Goal: Information Seeking & Learning: Learn about a topic

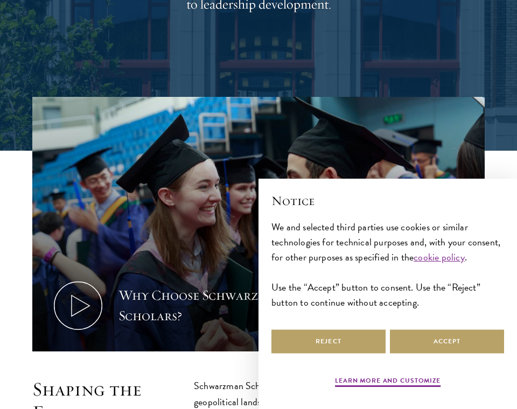
scroll to position [261, 0]
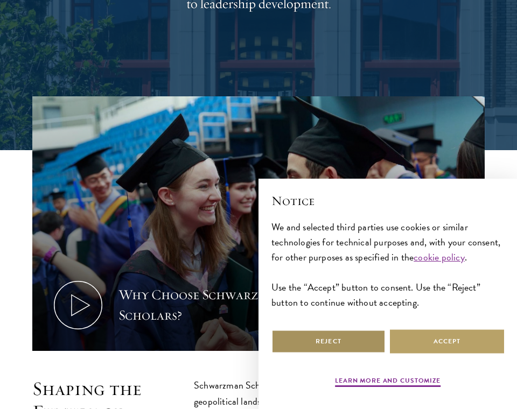
click at [365, 344] on button "Reject" at bounding box center [328, 342] width 114 height 24
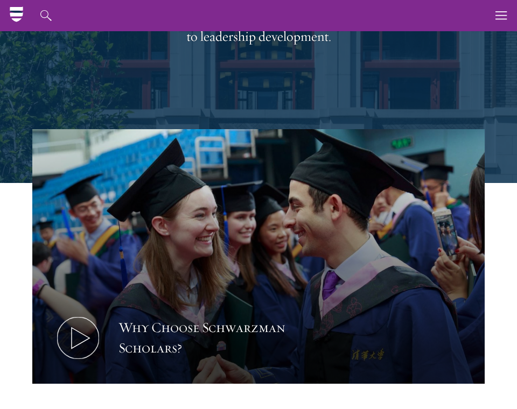
scroll to position [0, 0]
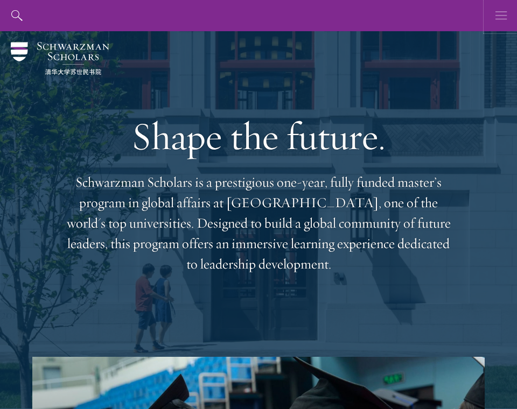
click at [514, 21] on button "button" at bounding box center [501, 15] width 31 height 31
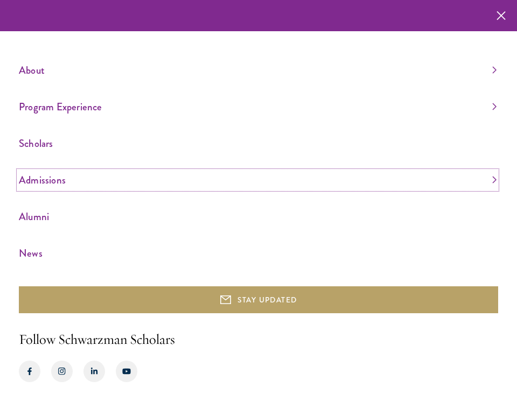
click at [58, 178] on link "Admissions" at bounding box center [258, 180] width 478 height 18
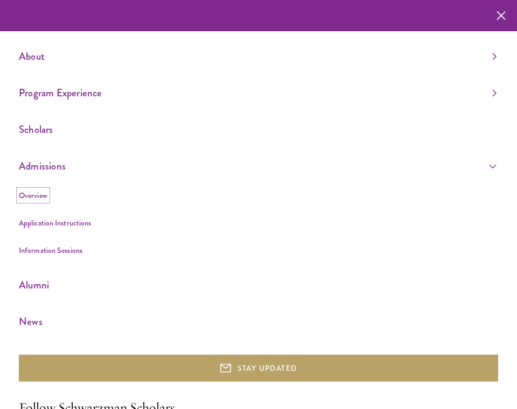
click at [35, 193] on link "Overview" at bounding box center [33, 195] width 29 height 11
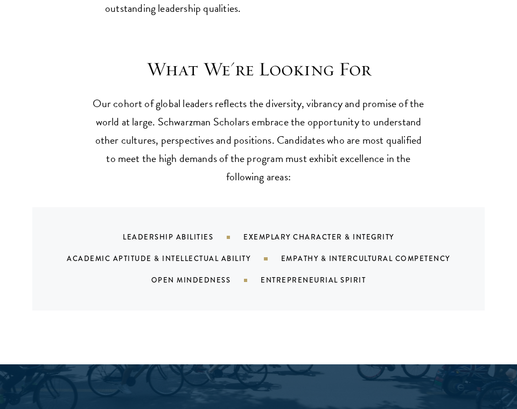
scroll to position [901, 0]
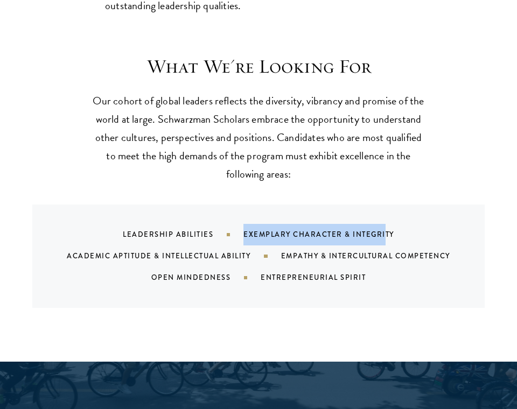
drag, startPoint x: 241, startPoint y: 240, endPoint x: 383, endPoint y: 239, distance: 141.6
click at [383, 239] on div "Leadership Abilities Exemplary Character & Integrity Academic Aptitude & Intell…" at bounding box center [272, 256] width 427 height 65
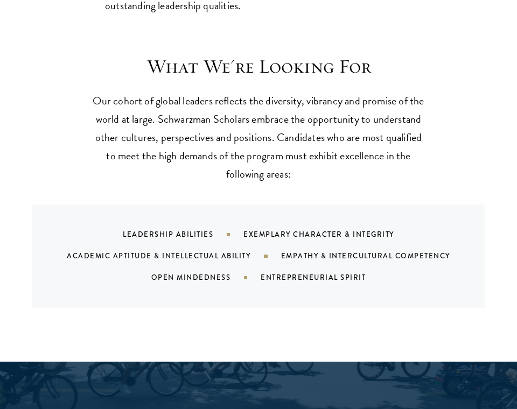
click at [354, 254] on div "Empathy & Intercultural Competency" at bounding box center [379, 256] width 196 height 10
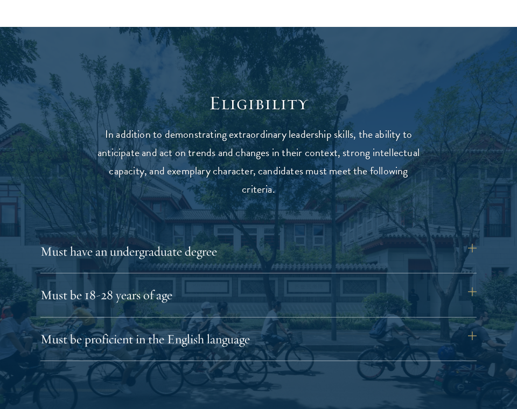
scroll to position [1268, 0]
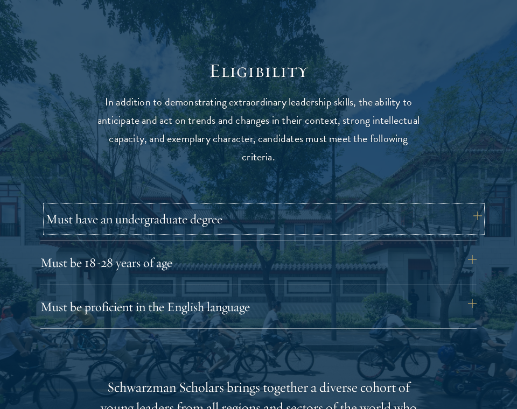
click at [273, 225] on button "Must have an undergraduate degree" at bounding box center [264, 219] width 436 height 26
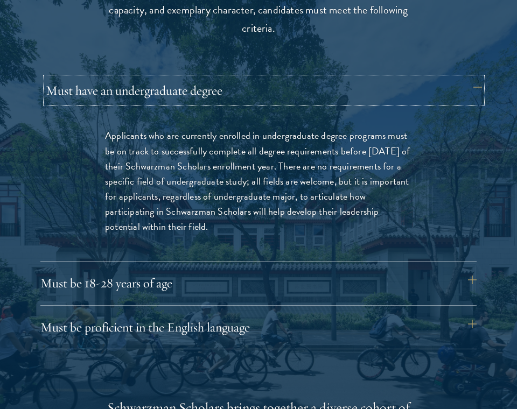
scroll to position [1398, 0]
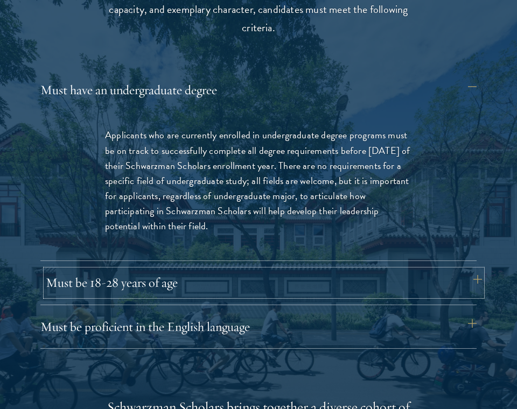
click at [254, 280] on button "Must be 18-28 years of age" at bounding box center [264, 283] width 436 height 26
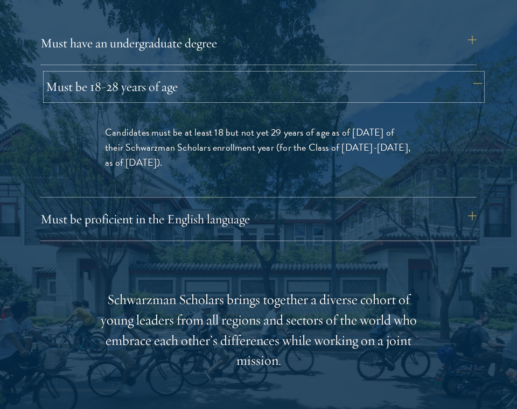
scroll to position [1449, 0]
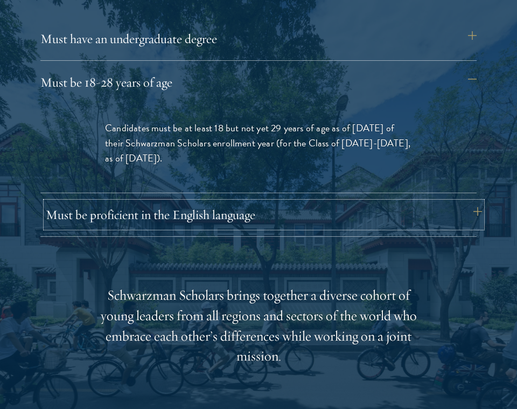
click at [275, 225] on button "Must be proficient in the English language" at bounding box center [264, 215] width 436 height 26
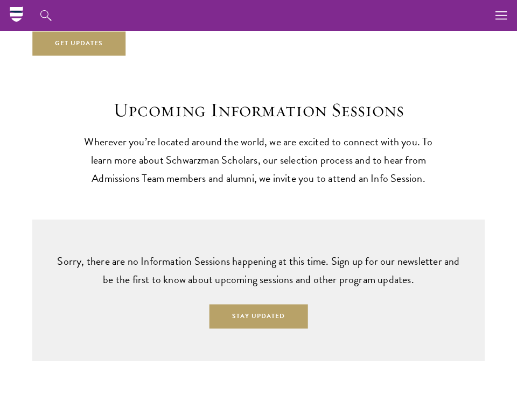
scroll to position [2640, 0]
